Goal: Task Accomplishment & Management: Use online tool/utility

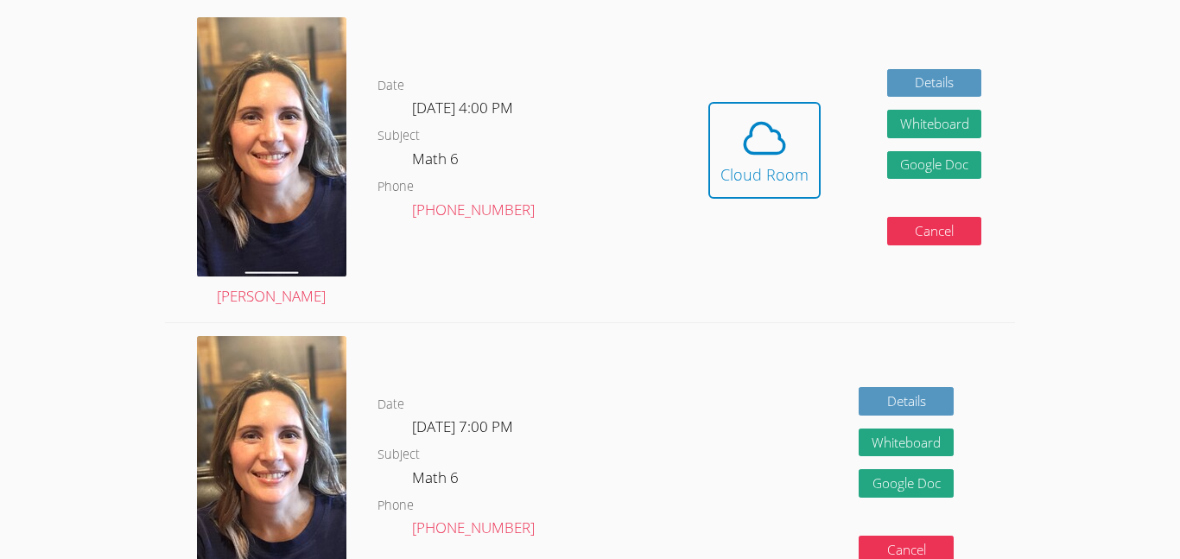
scroll to position [333, 0]
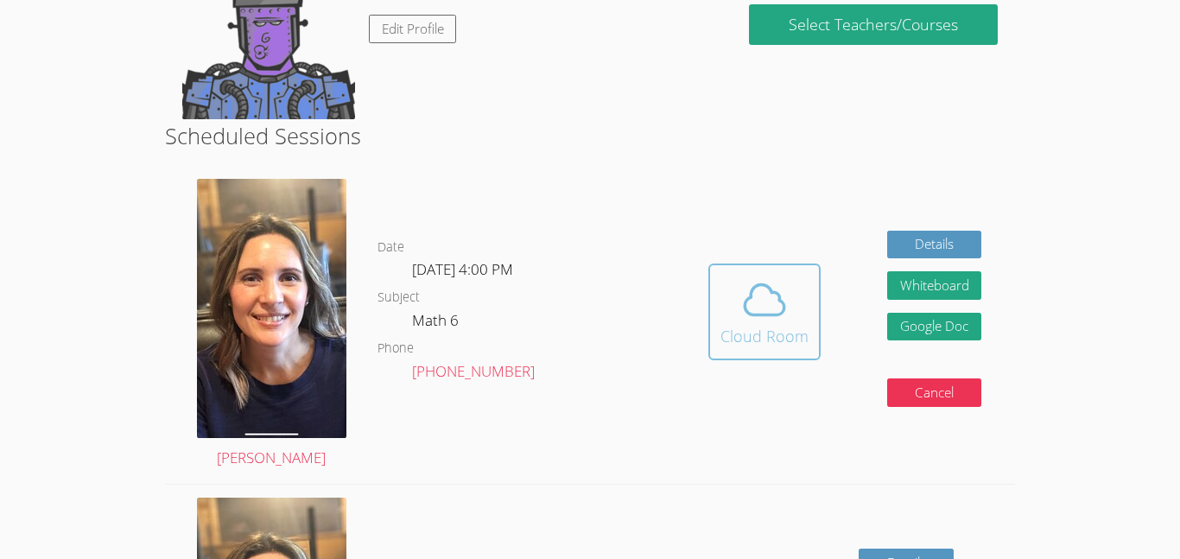
click at [770, 295] on icon at bounding box center [764, 300] width 48 height 48
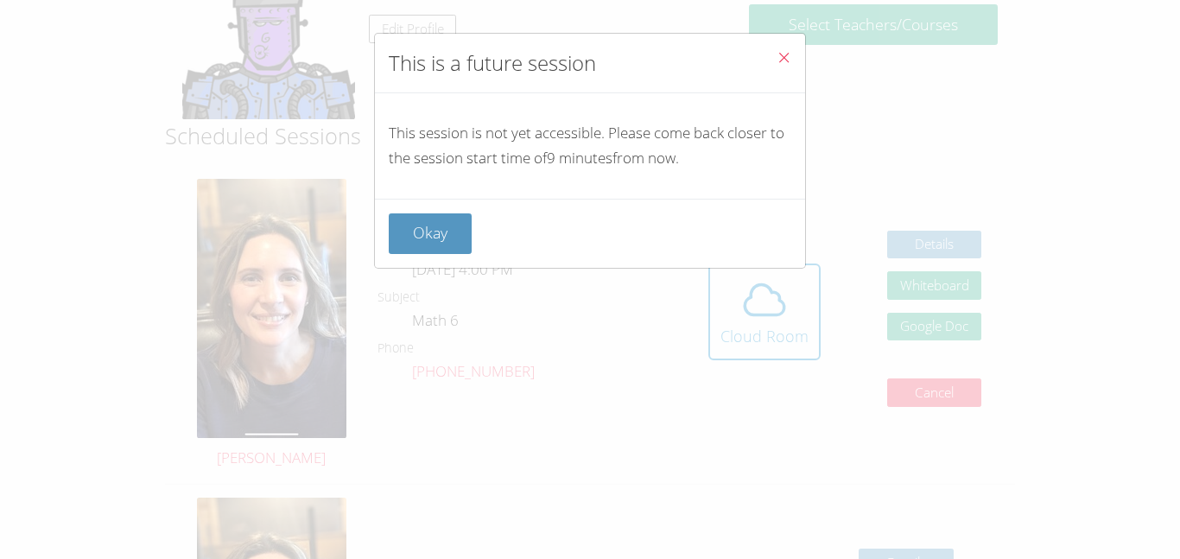
click at [778, 60] on icon "Close" at bounding box center [783, 57] width 15 height 15
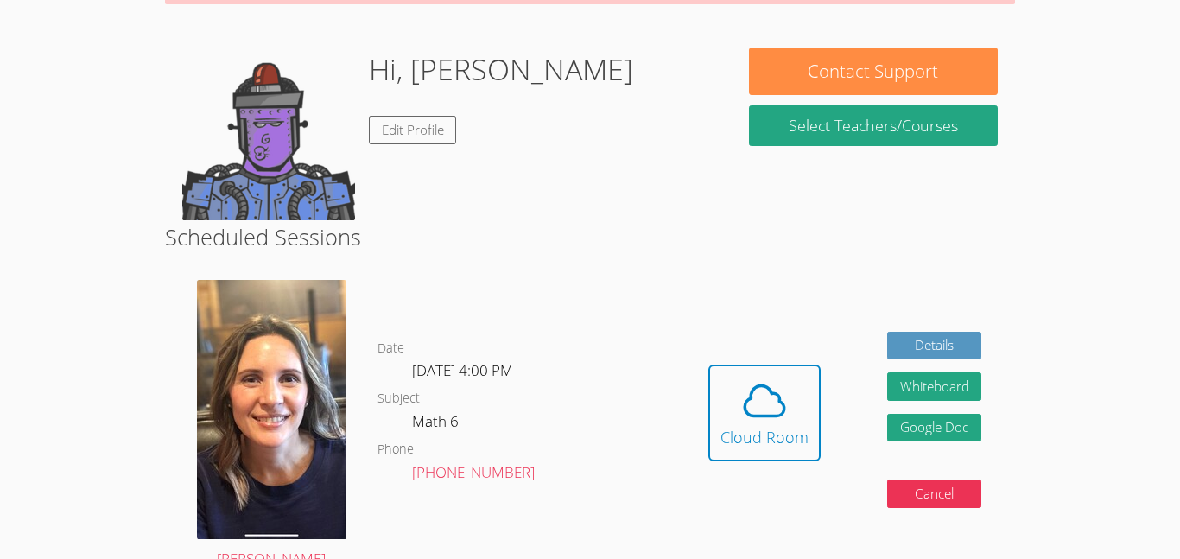
scroll to position [231, 0]
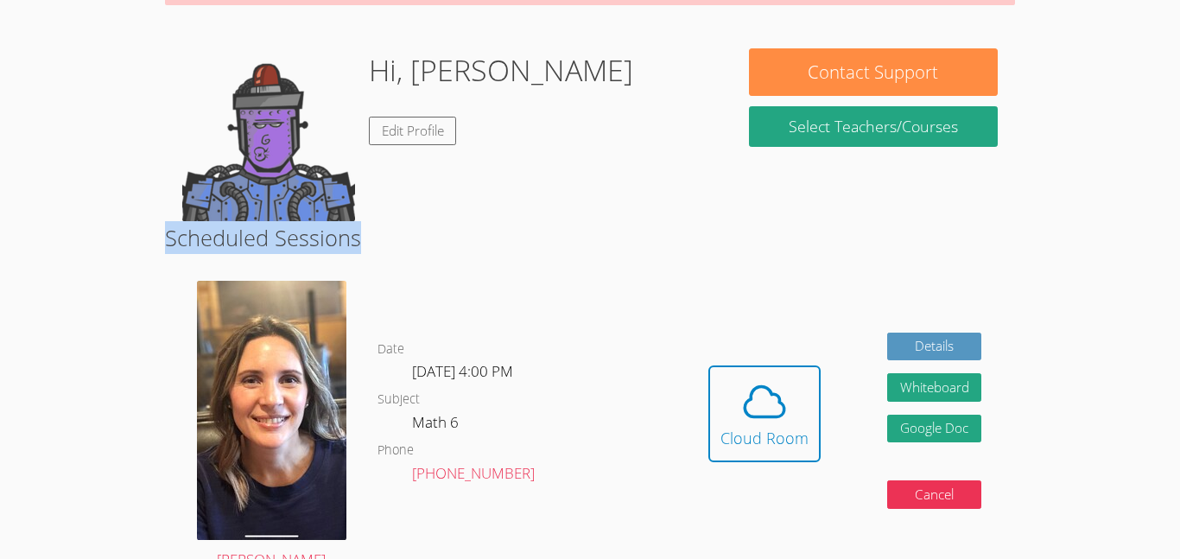
drag, startPoint x: 686, startPoint y: 234, endPoint x: 695, endPoint y: 251, distance: 19.7
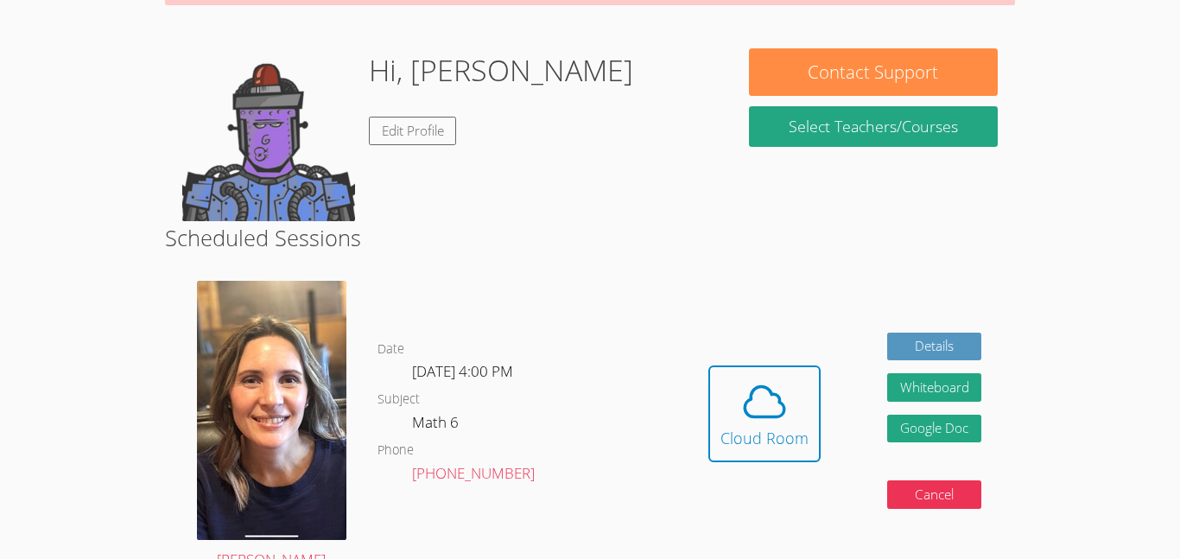
click at [627, 324] on div "Date Thu Sep 11, 4:00 PM Subject Math 6 Phone (540) 401-5247" at bounding box center [525, 427] width 297 height 318
drag, startPoint x: 664, startPoint y: 341, endPoint x: 644, endPoint y: 395, distance: 57.1
click at [644, 395] on div "Date Thu Sep 11, 4:00 PM Subject Math 6 Phone (540) 401-5247" at bounding box center [525, 427] width 297 height 318
drag, startPoint x: 644, startPoint y: 395, endPoint x: 556, endPoint y: 441, distance: 99.7
click at [556, 441] on dl "Date Thu Sep 11, 4:00 PM Subject Math 6 Phone (540) 401-5247" at bounding box center [525, 427] width 297 height 177
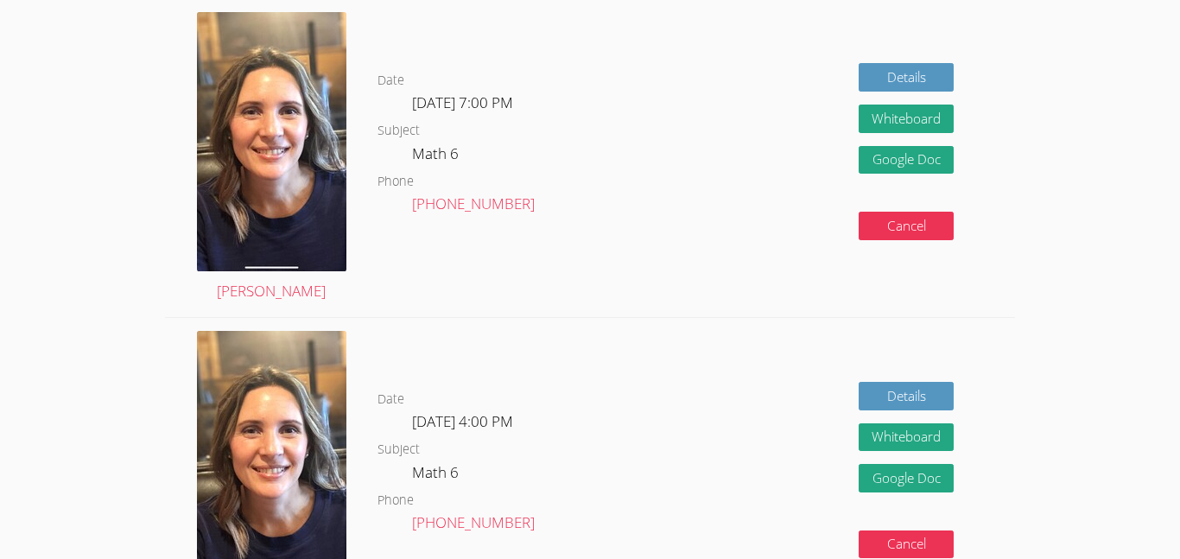
click at [443, 251] on div "Scheduled Sessions Kylee Garitone Date Thu Sep 11, 4:00 PM Subject Math 6 Phone…" at bounding box center [590, 142] width 850 height 1016
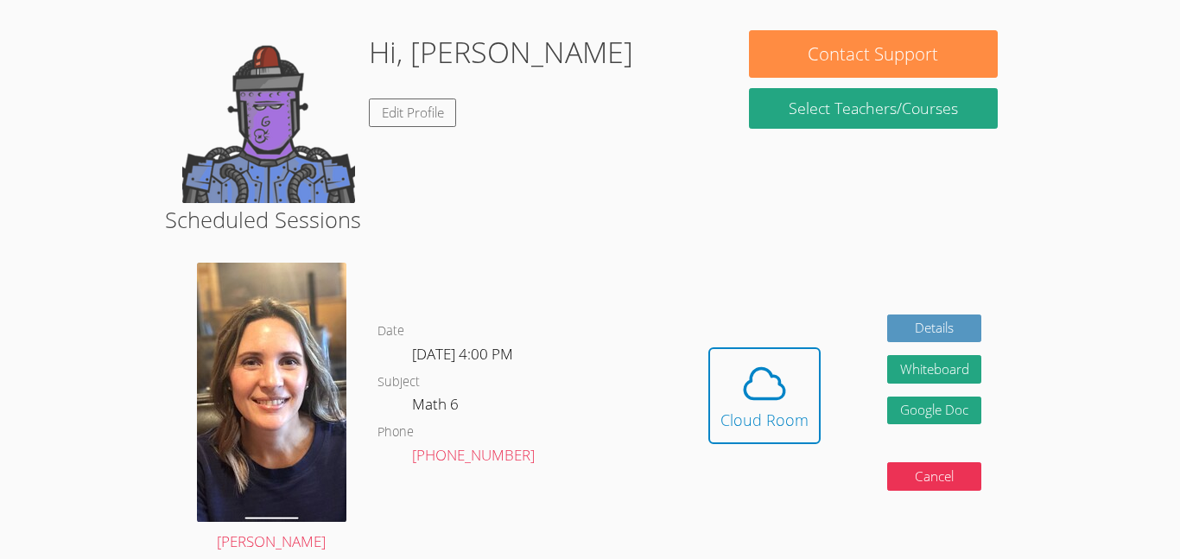
scroll to position [209, 0]
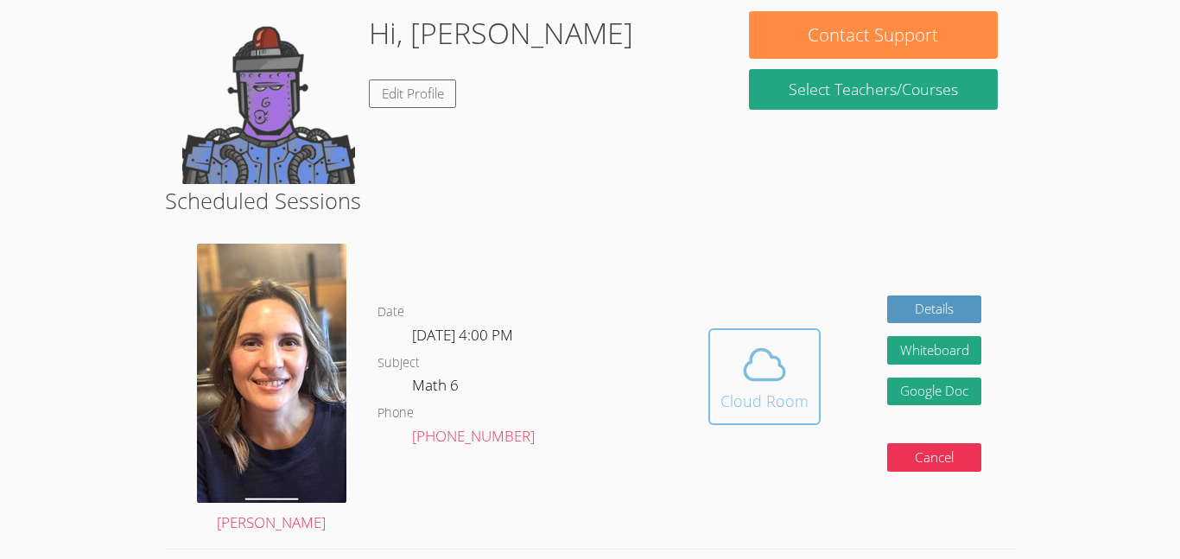
click at [804, 373] on span at bounding box center [764, 364] width 88 height 48
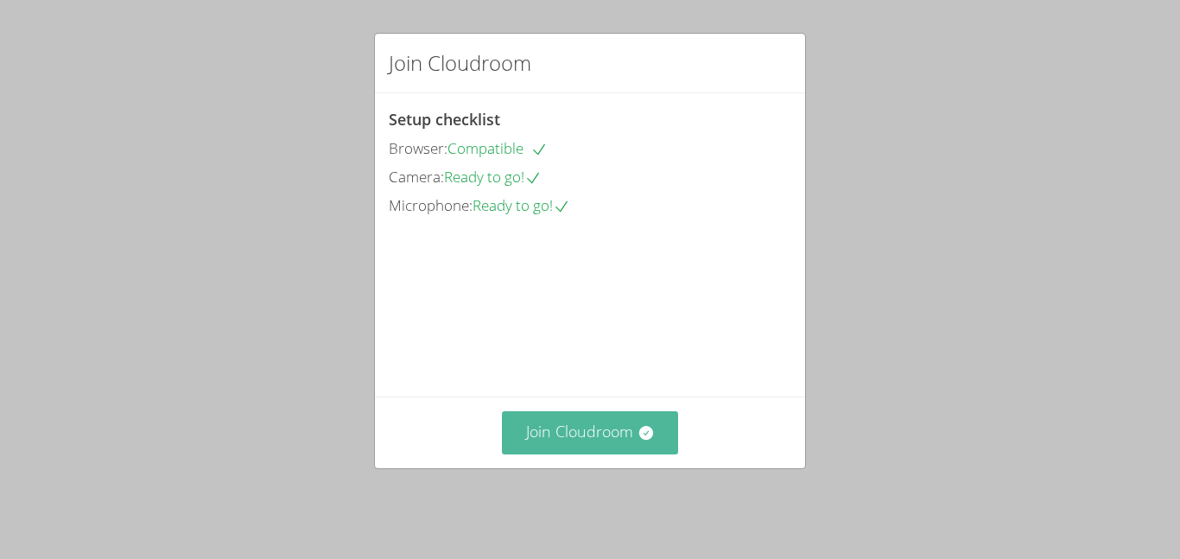
click at [583, 445] on button "Join Cloudroom" at bounding box center [590, 432] width 177 height 42
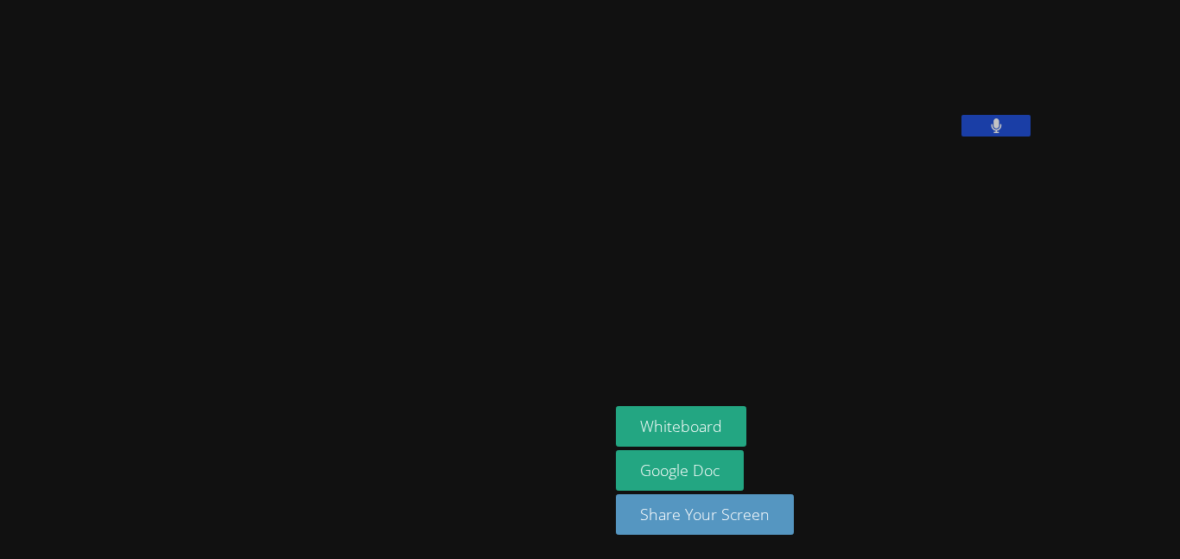
click at [1069, 214] on div "[PERSON_NAME] Whiteboard Google Doc Share Your Screen" at bounding box center [590, 279] width 1180 height 559
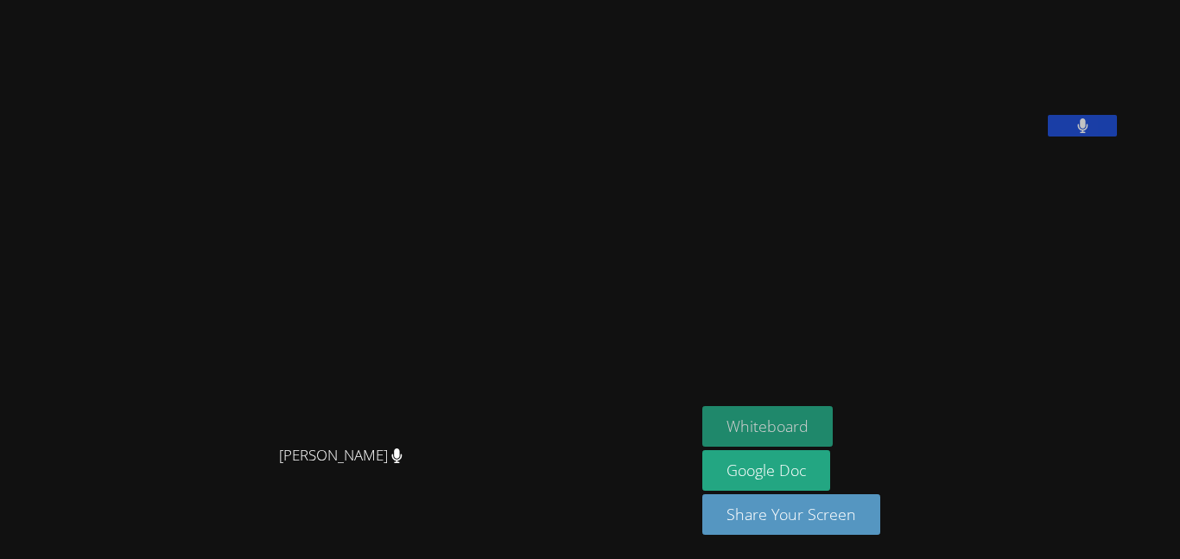
click at [799, 434] on button "Whiteboard" at bounding box center [767, 426] width 130 height 41
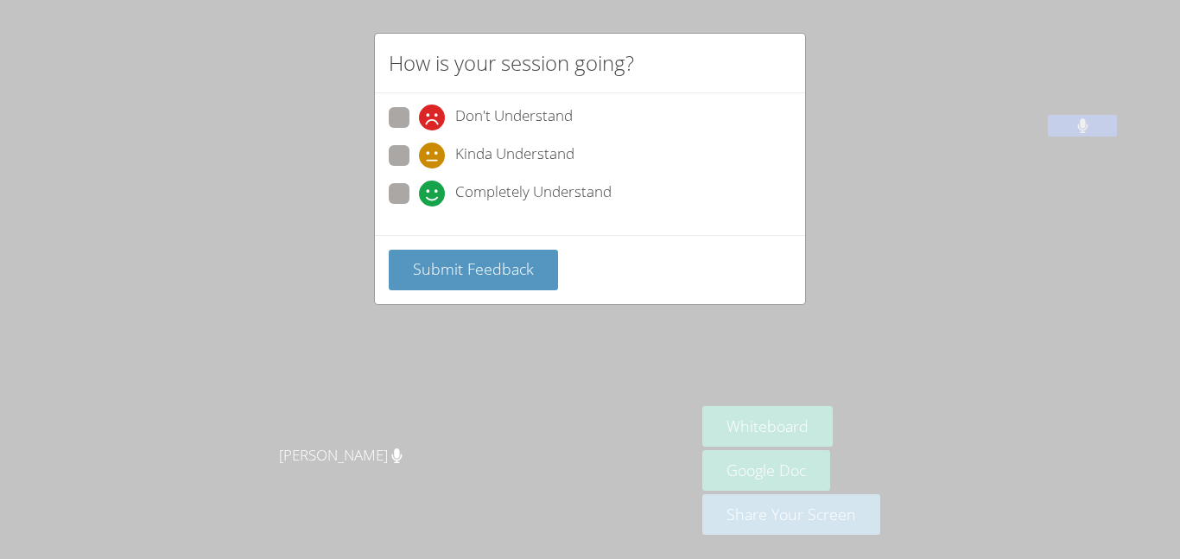
click at [523, 200] on span "Completely Understand" at bounding box center [533, 194] width 156 height 26
click at [434, 198] on input "Completely Understand" at bounding box center [426, 190] width 15 height 15
radio input "true"
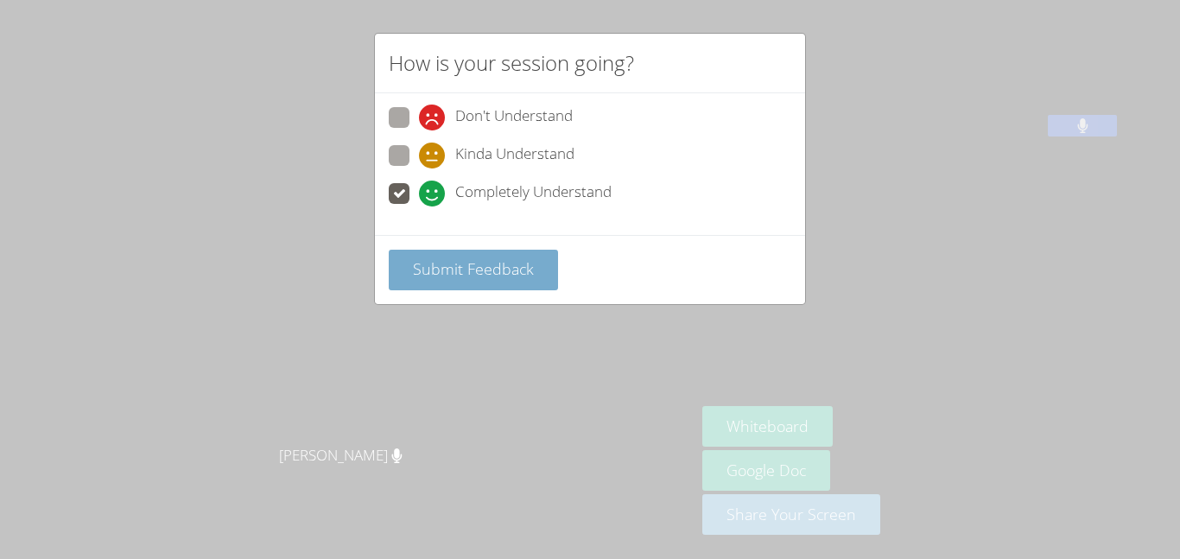
click at [499, 269] on span "Submit Feedback" at bounding box center [473, 268] width 121 height 21
